Goal: Transaction & Acquisition: Download file/media

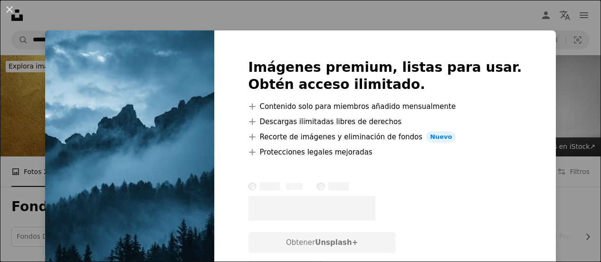
scroll to position [95, 0]
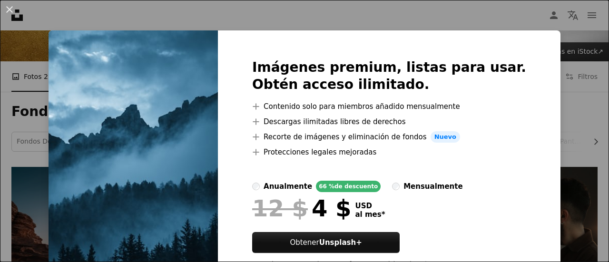
click at [559, 145] on div "An X shape Imágenes premium, listas para usar. Obtén acceso ilimitado. A plus s…" at bounding box center [304, 131] width 609 height 262
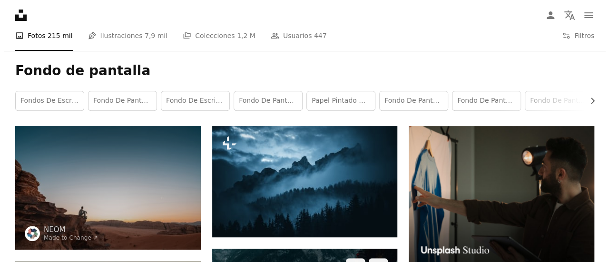
scroll to position [190, 0]
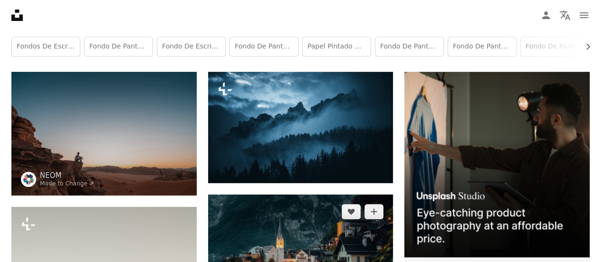
click at [328, 194] on img at bounding box center [300, 253] width 185 height 118
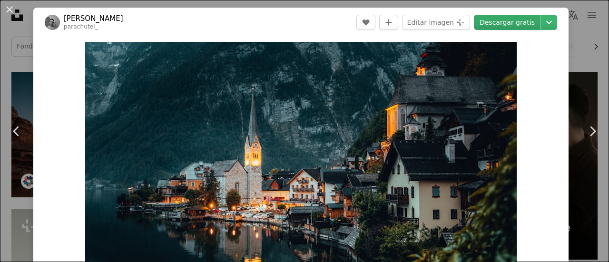
click at [494, 24] on link "Descargar gratis" at bounding box center [507, 22] width 67 height 15
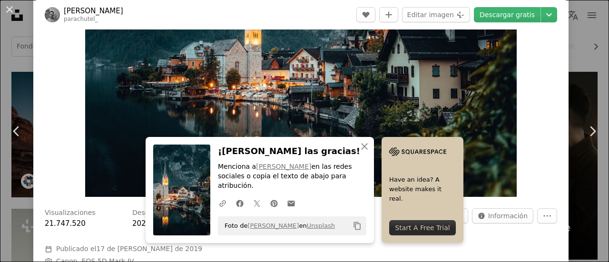
scroll to position [151, 0]
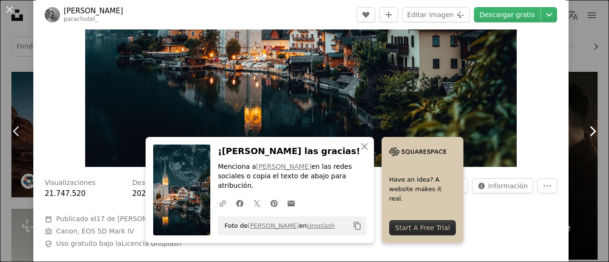
click at [575, 116] on link "Chevron right" at bounding box center [591, 131] width 33 height 91
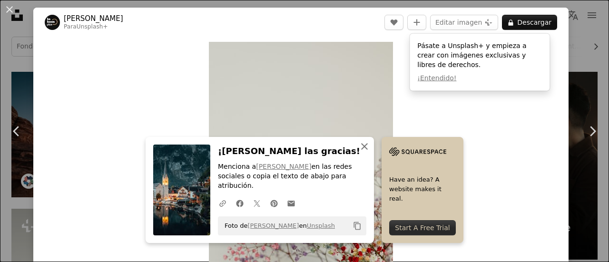
click at [368, 150] on icon "button" at bounding box center [364, 146] width 7 height 7
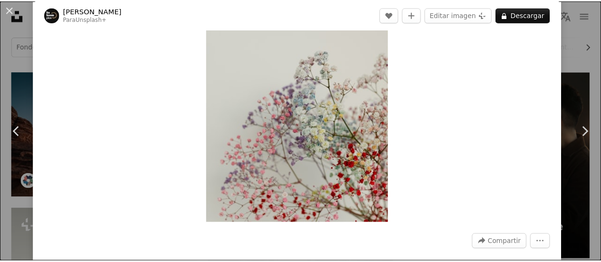
scroll to position [324, 0]
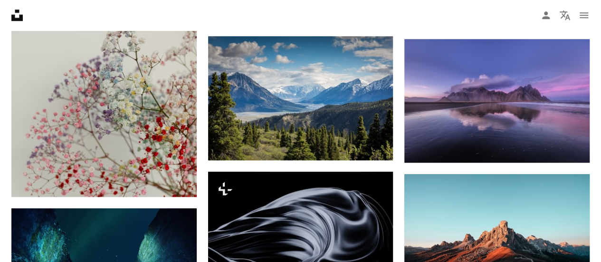
scroll to position [475, 0]
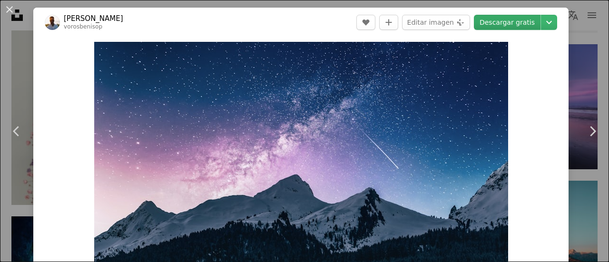
click at [510, 22] on link "Descargar gratis" at bounding box center [507, 22] width 67 height 15
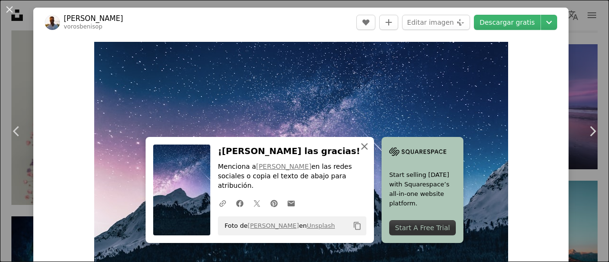
click at [374, 156] on button "An X shape Cerrar" at bounding box center [364, 146] width 19 height 19
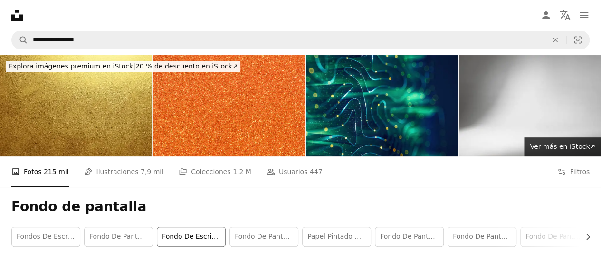
click at [199, 227] on link "Fondo de escritorio" at bounding box center [191, 236] width 68 height 19
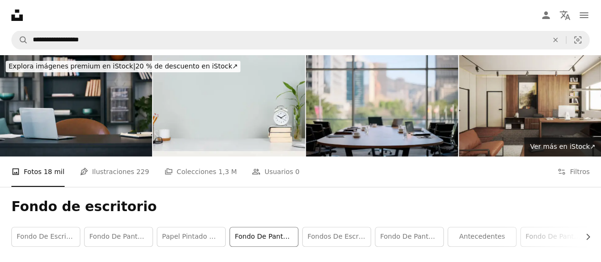
click at [252, 227] on link "Fondo de pantalla 4k" at bounding box center [264, 236] width 68 height 19
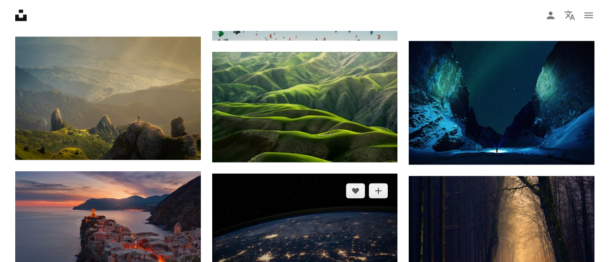
scroll to position [523, 0]
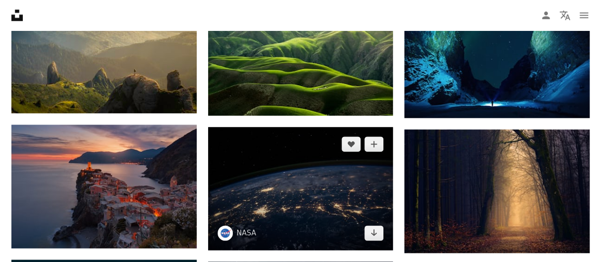
click at [299, 127] on img at bounding box center [300, 188] width 185 height 123
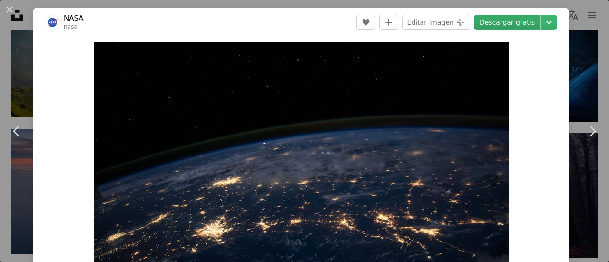
click at [505, 19] on link "Descargar gratis" at bounding box center [507, 22] width 67 height 15
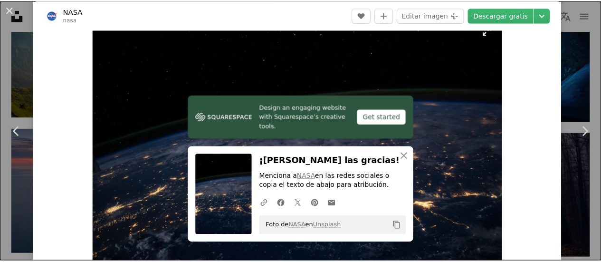
scroll to position [48, 0]
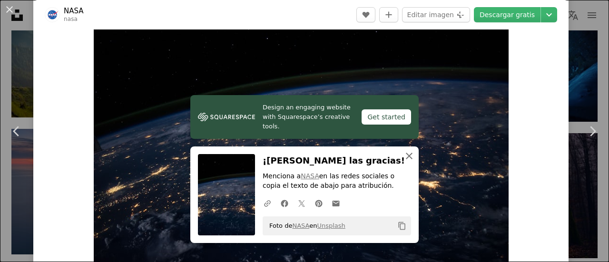
click at [409, 155] on icon "An X shape" at bounding box center [408, 155] width 11 height 11
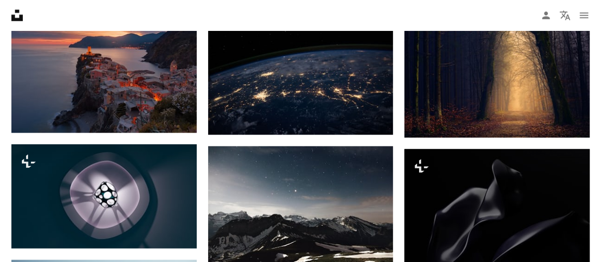
scroll to position [571, 0]
